Goal: Information Seeking & Learning: Learn about a topic

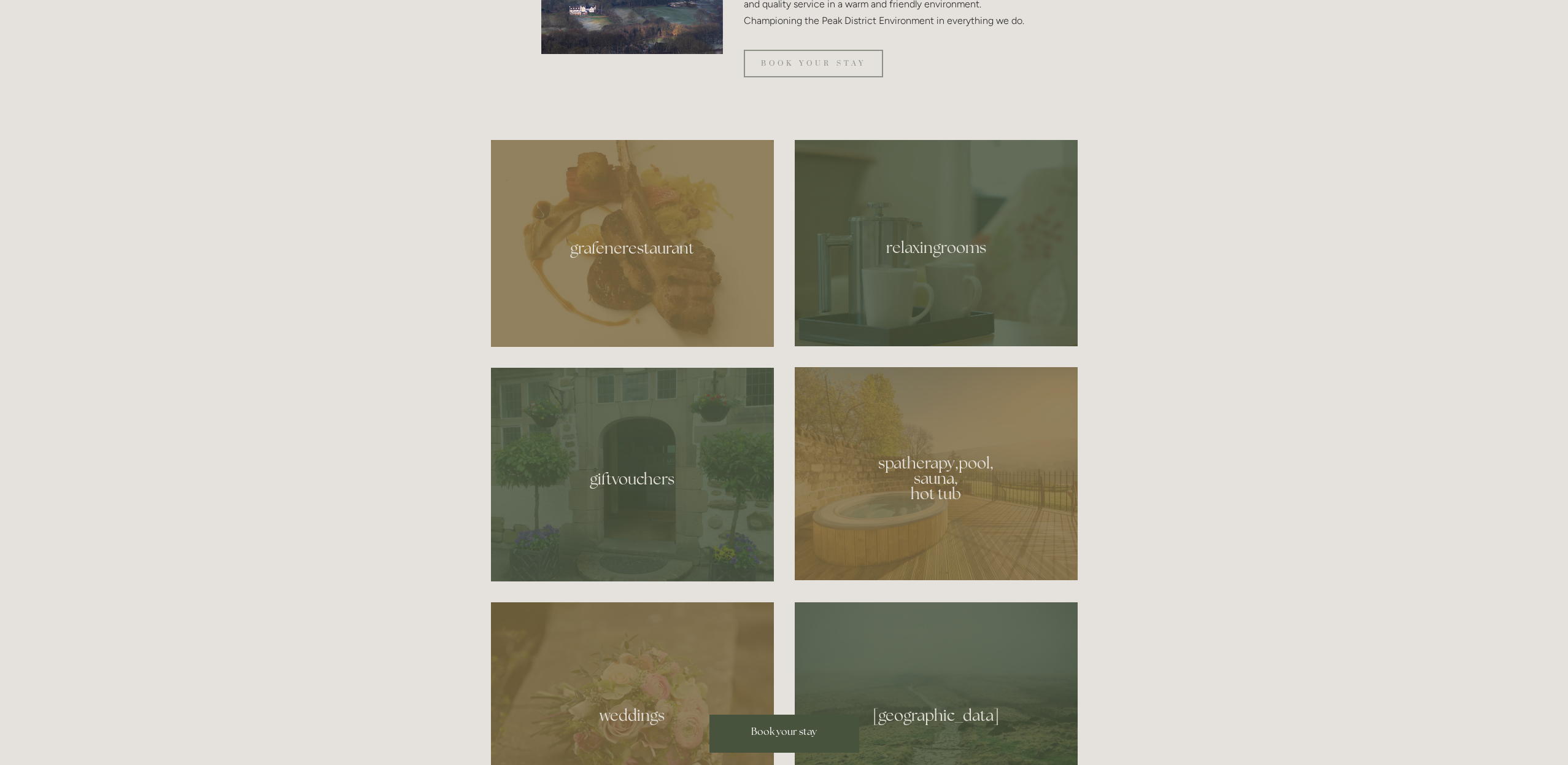
scroll to position [722, 0]
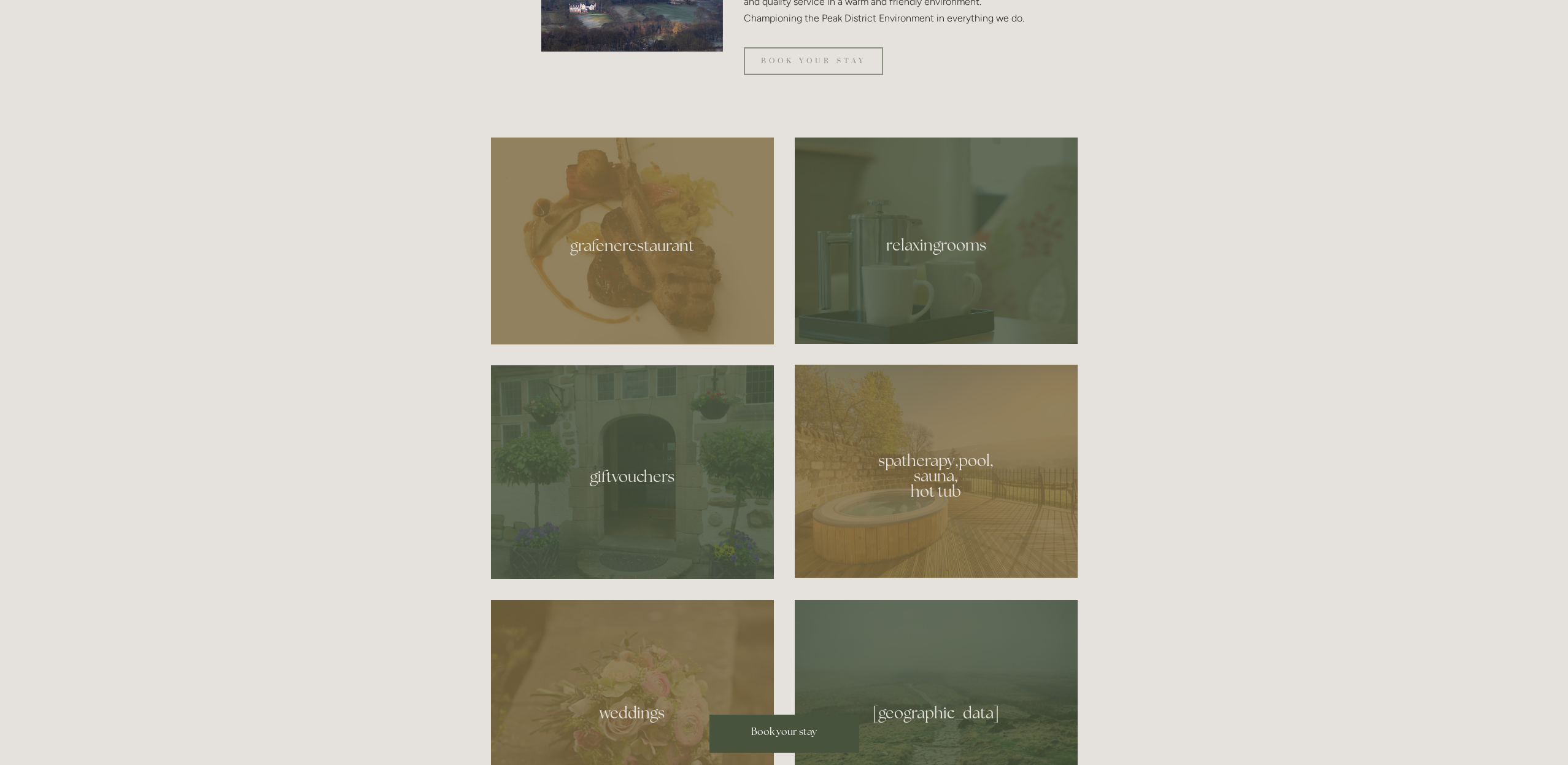
click at [653, 290] on div at bounding box center [632, 241] width 283 height 207
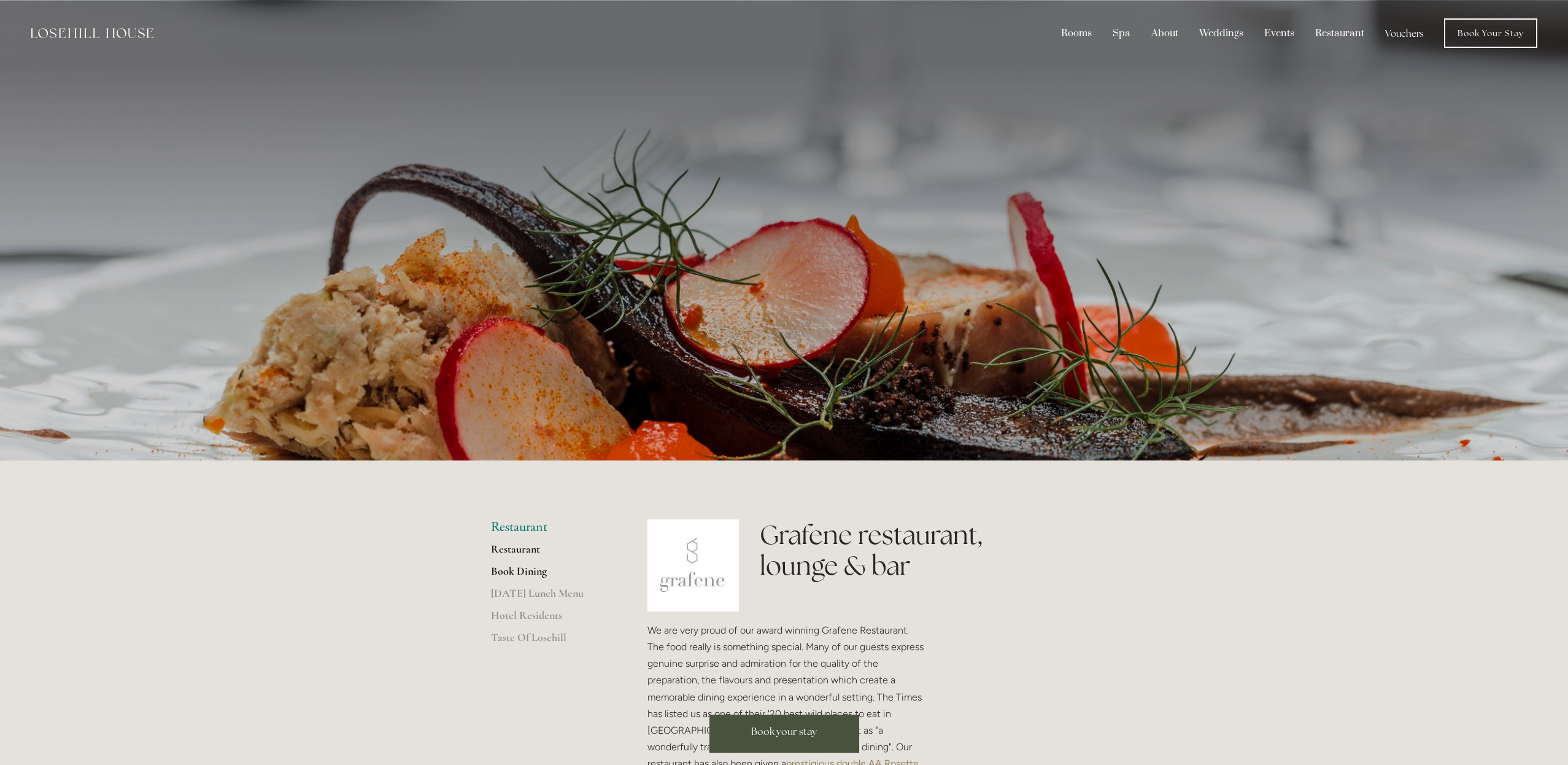
click at [535, 568] on link "Book Dining" at bounding box center [550, 575] width 117 height 22
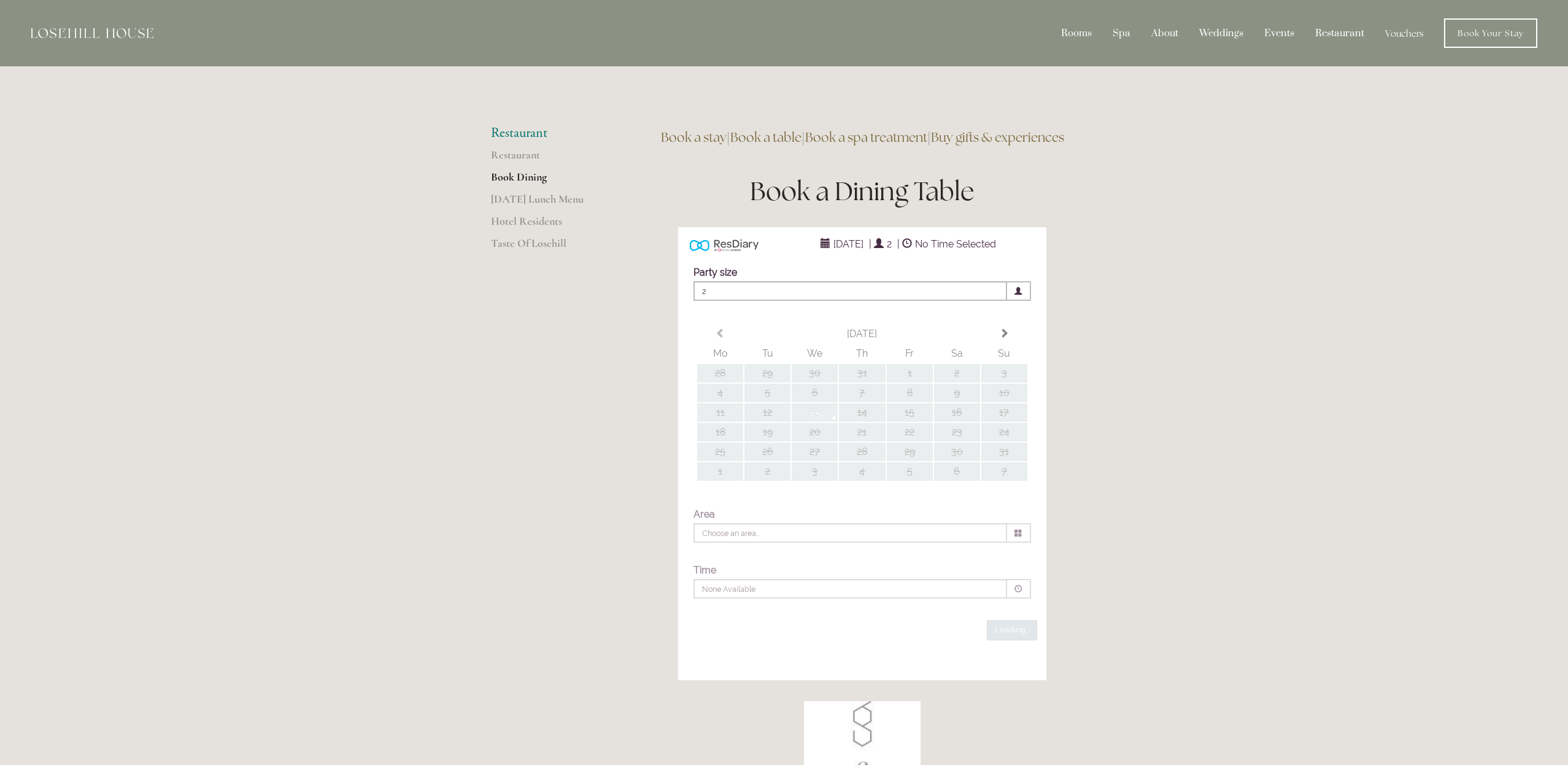
type input "Any Area"
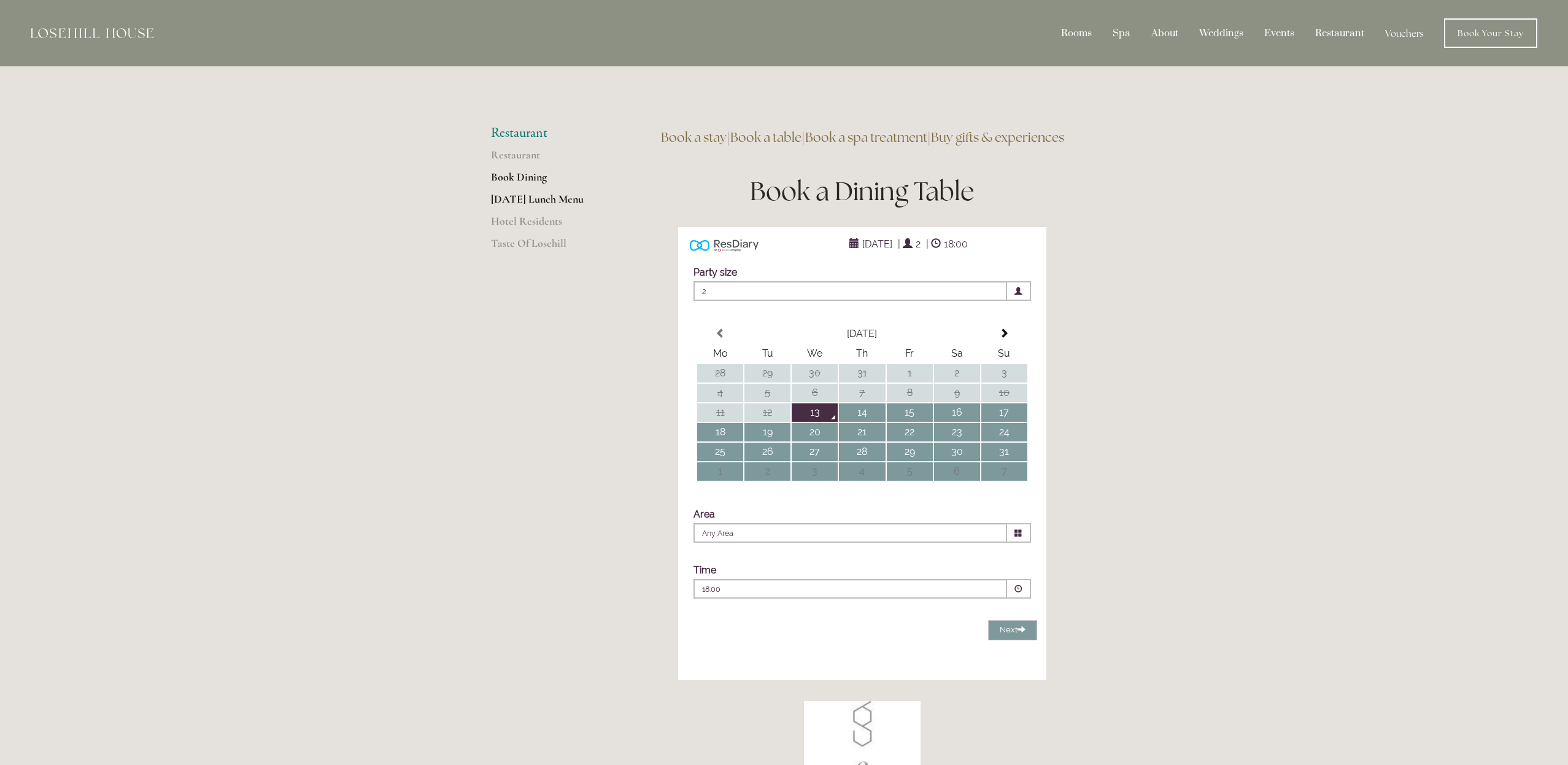
click at [526, 201] on link "[DATE] Lunch Menu" at bounding box center [550, 203] width 117 height 22
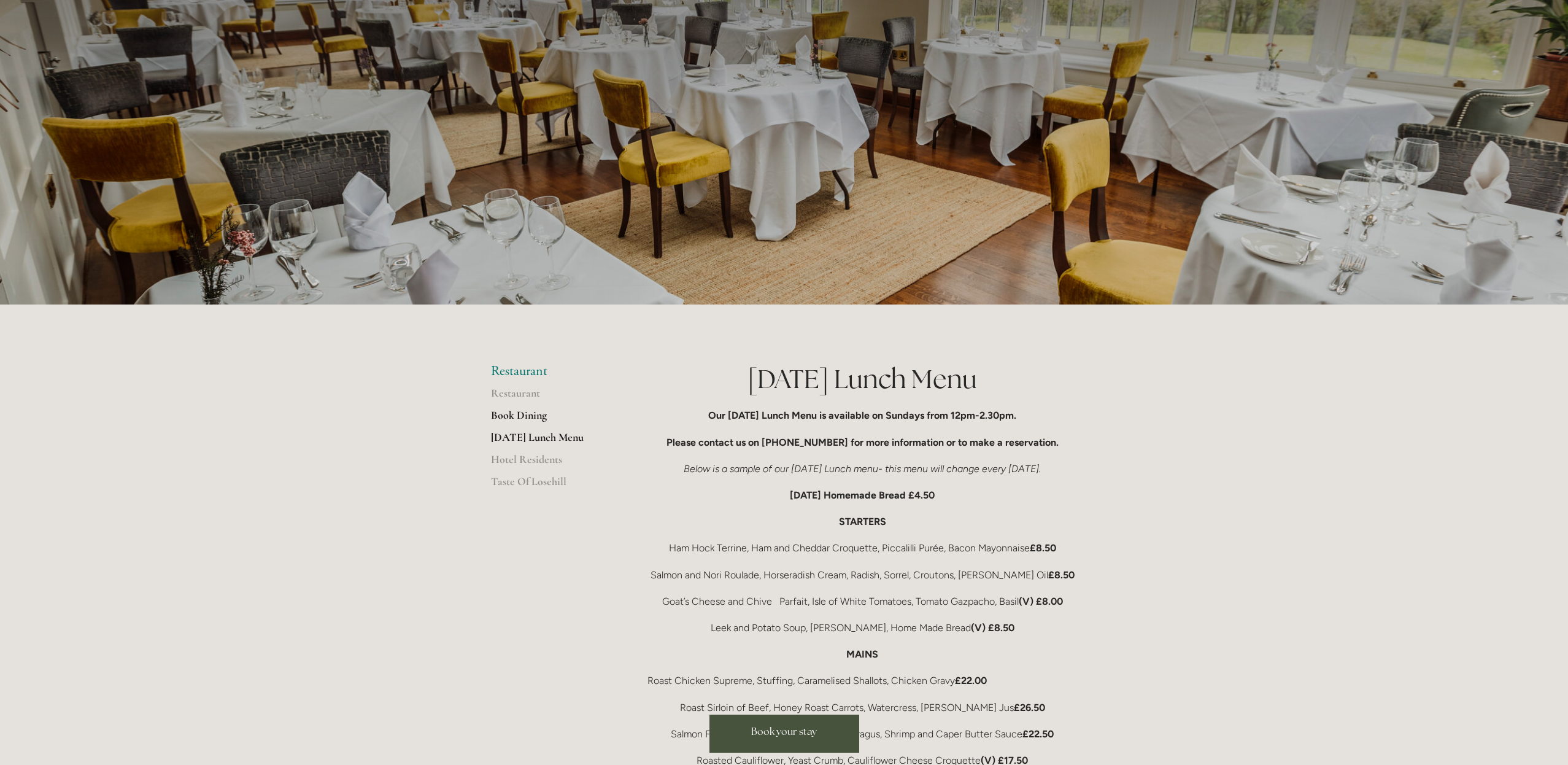
scroll to position [159, 0]
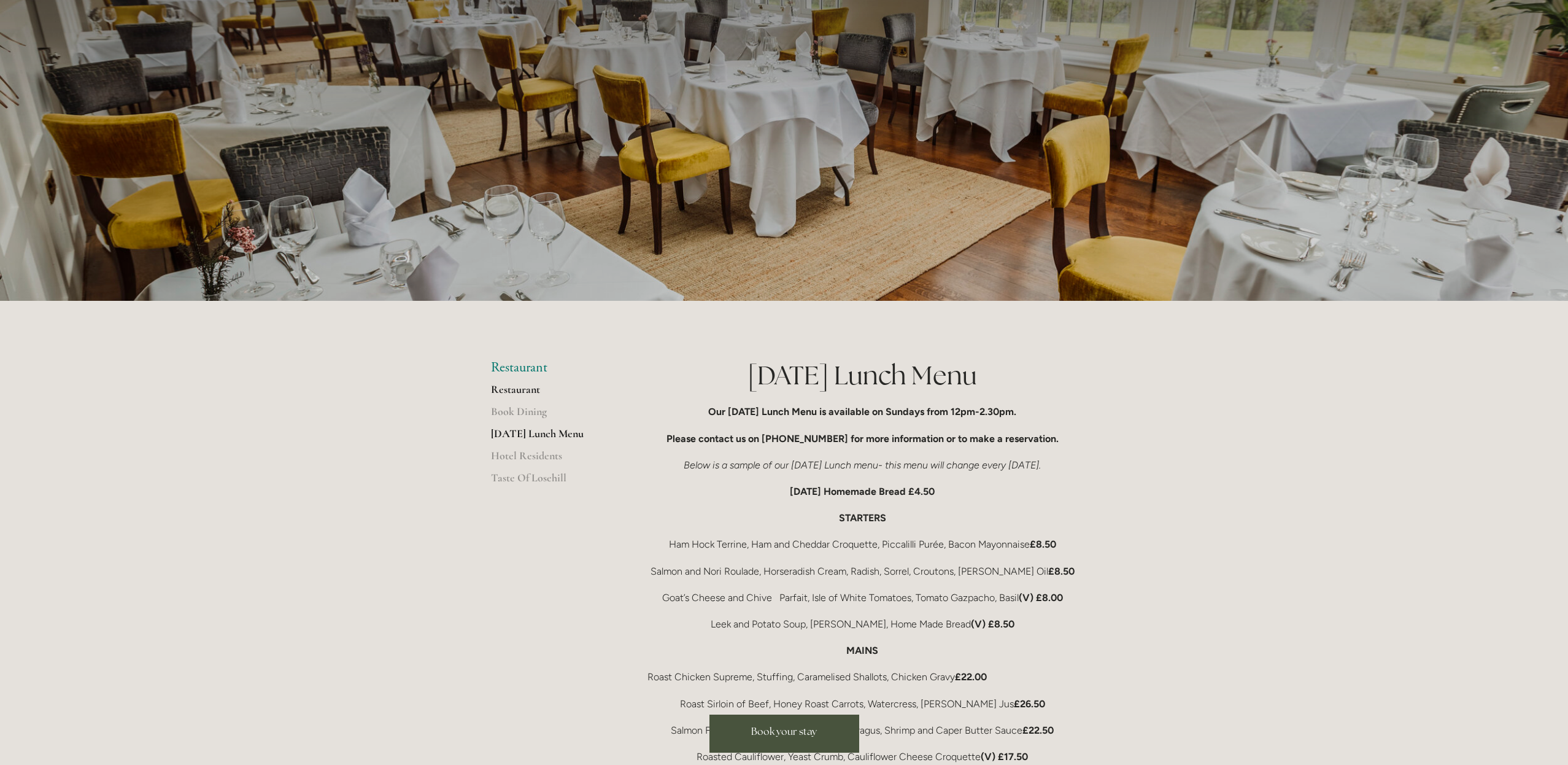
click at [513, 391] on link "Restaurant" at bounding box center [550, 393] width 117 height 22
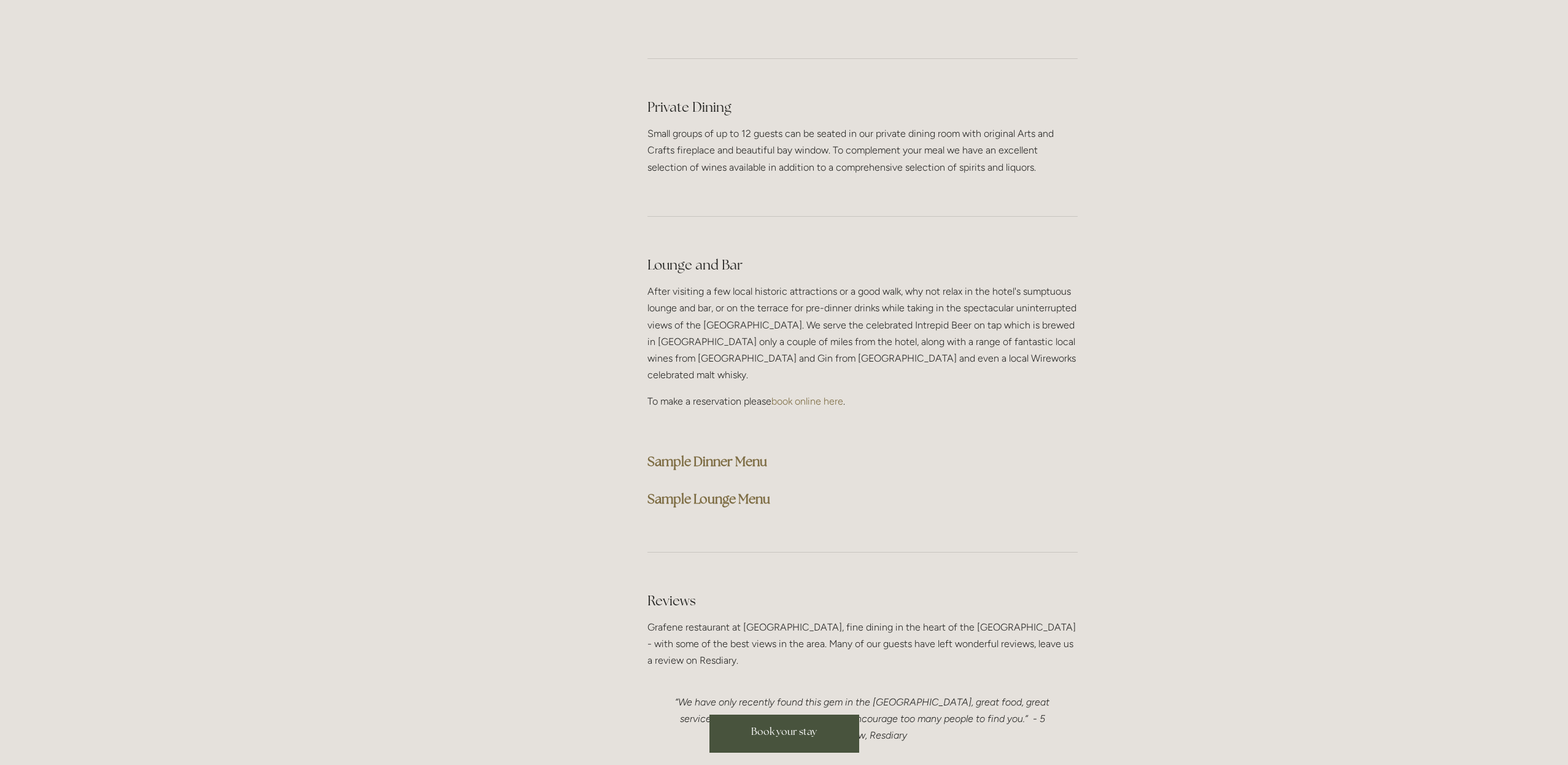
scroll to position [3070, 0]
click at [722, 489] on strong "Sample Lounge Menu" at bounding box center [708, 497] width 122 height 17
click at [710, 489] on strong "Sample Lounge Menu" at bounding box center [708, 497] width 122 height 17
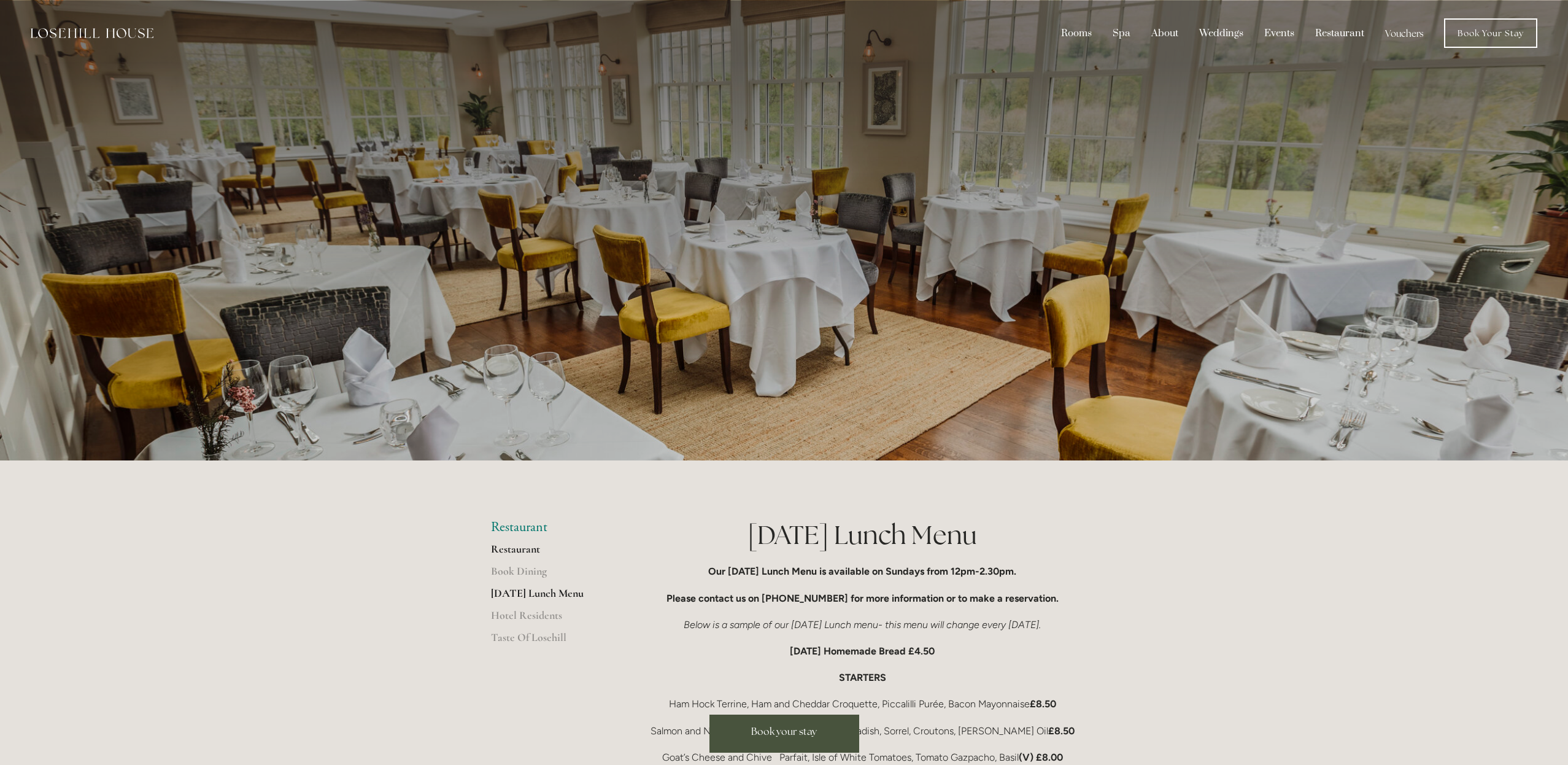
drag, startPoint x: 512, startPoint y: 550, endPoint x: 535, endPoint y: 552, distance: 23.1
click at [512, 550] on link "Restaurant" at bounding box center [550, 553] width 117 height 22
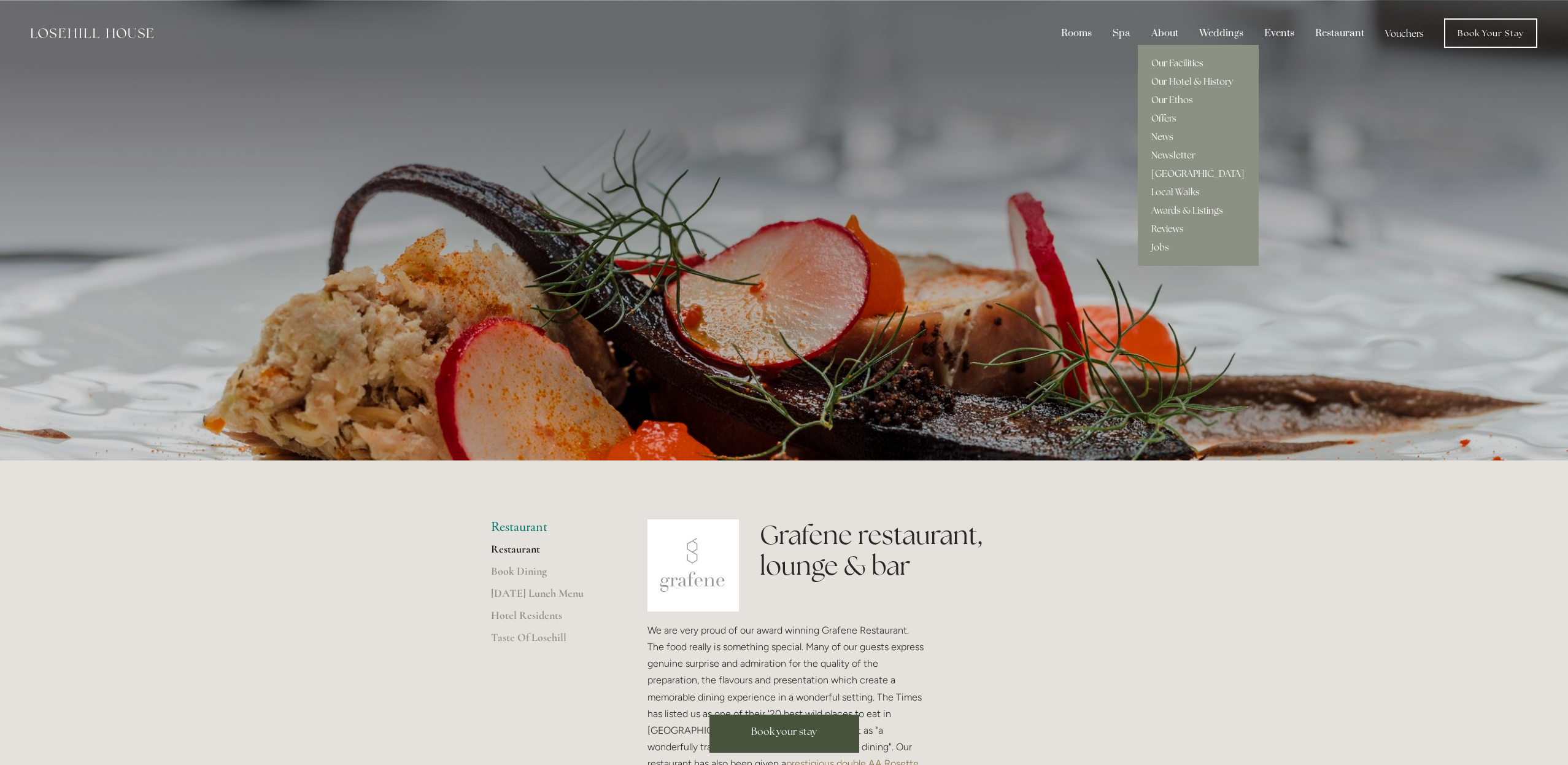
click at [1162, 33] on div "About" at bounding box center [1165, 33] width 46 height 23
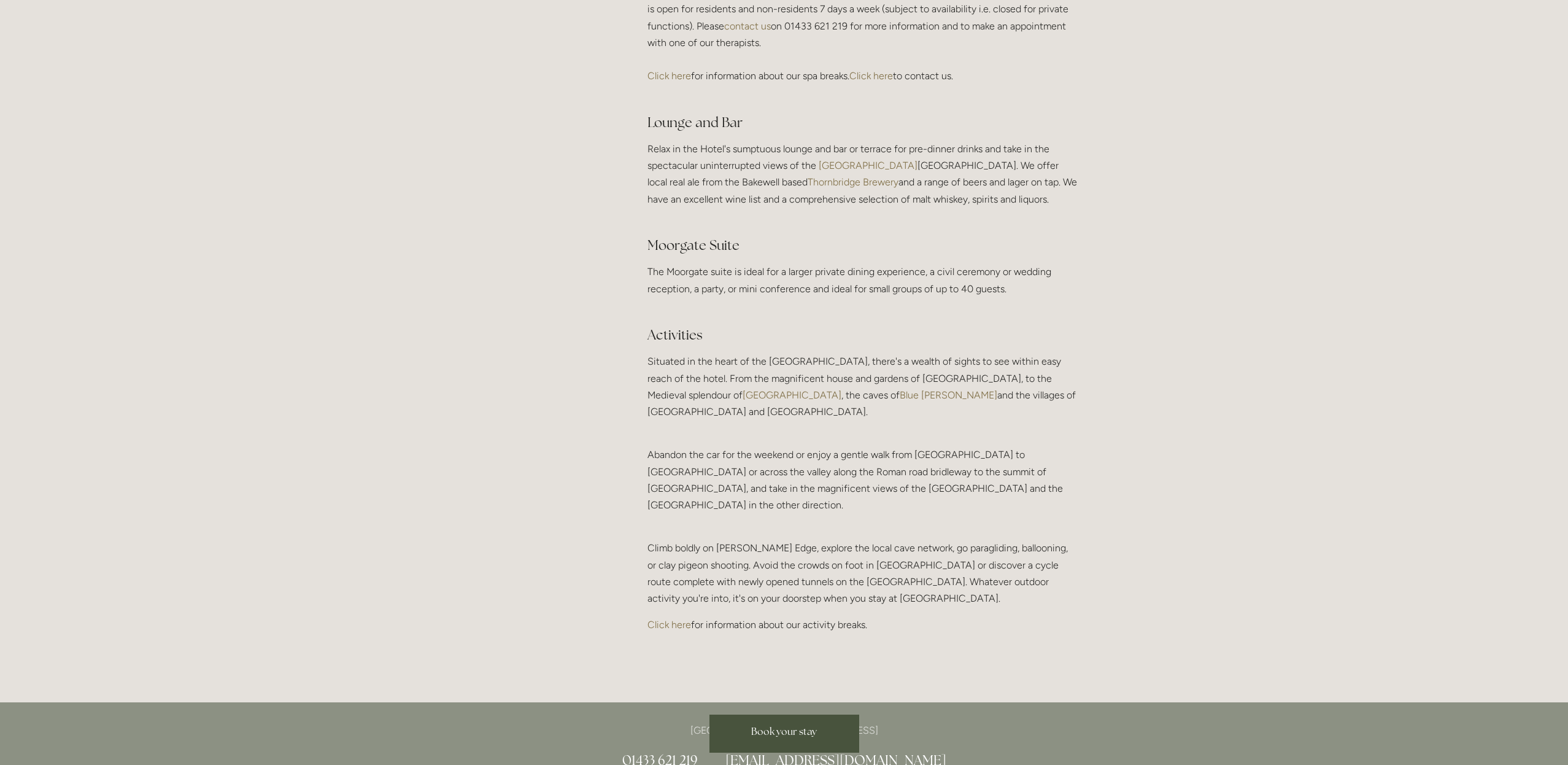
scroll to position [2362, 0]
